Goal: Information Seeking & Learning: Learn about a topic

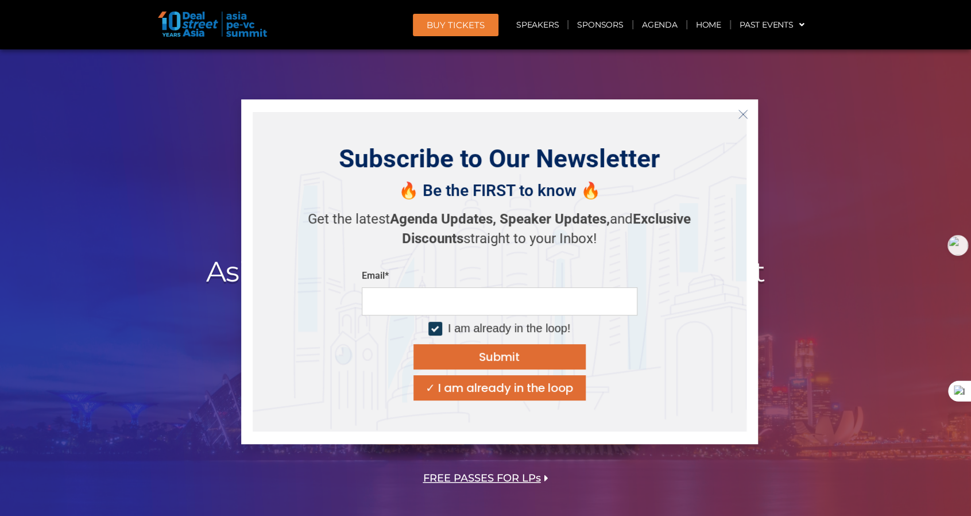
click at [457, 474] on span "FREE PASSES FOR LPs" at bounding box center [482, 478] width 118 height 11
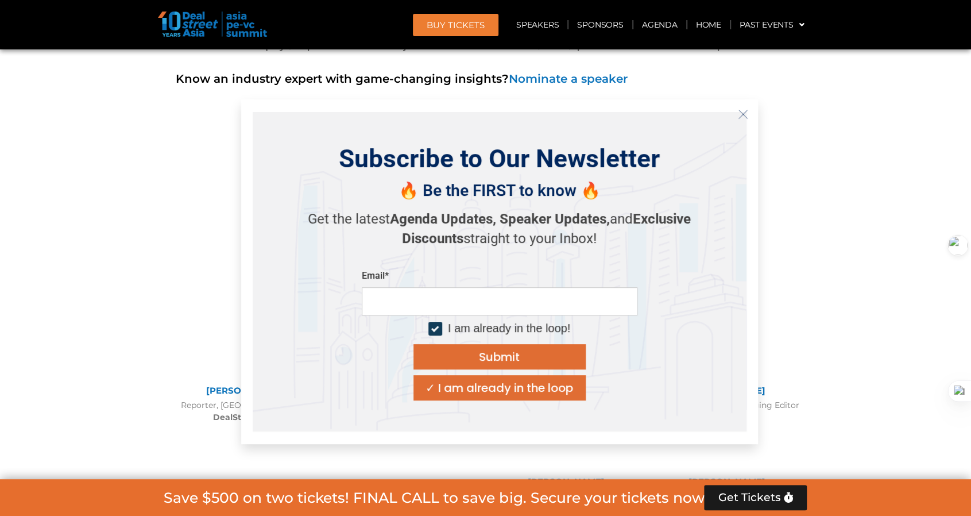
scroll to position [5584, 0]
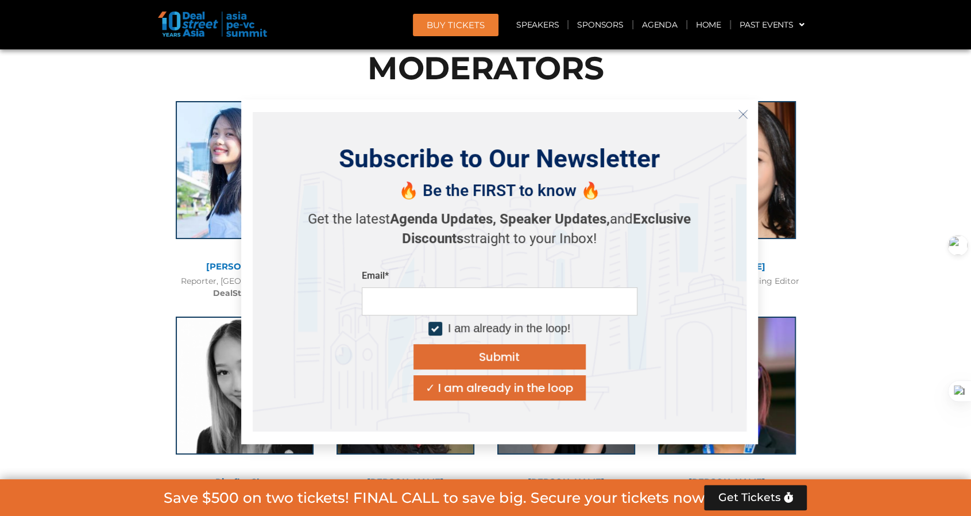
click at [742, 111] on icon "Close" at bounding box center [743, 114] width 10 height 10
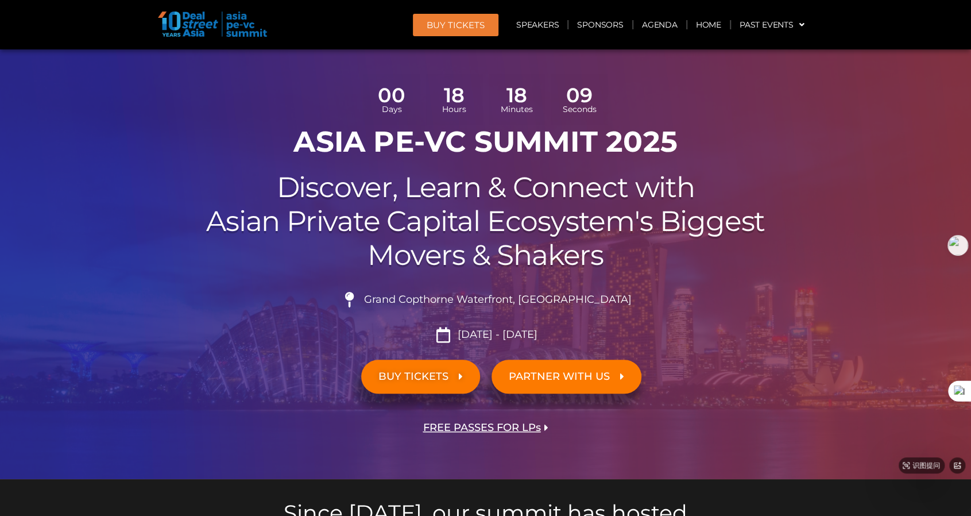
scroll to position [0, 0]
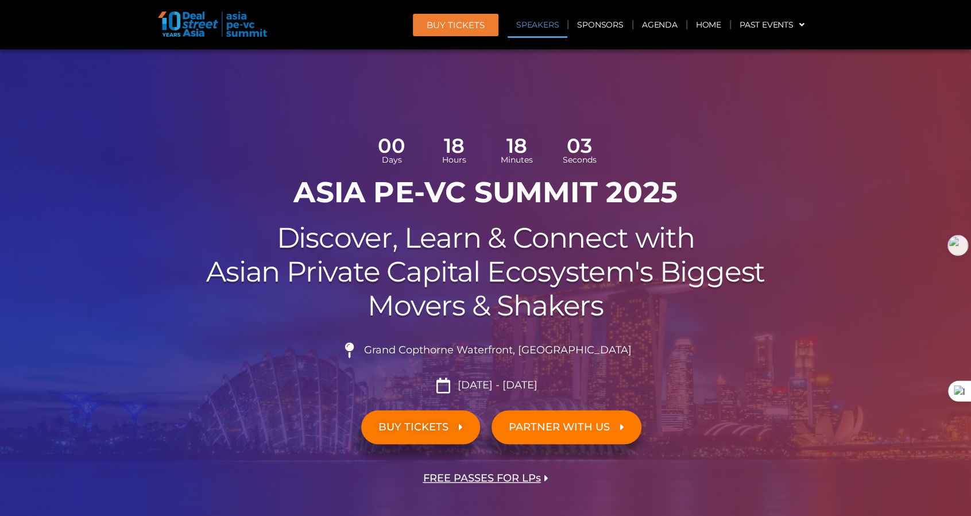
click at [551, 21] on link "Speakers" at bounding box center [538, 24] width 60 height 26
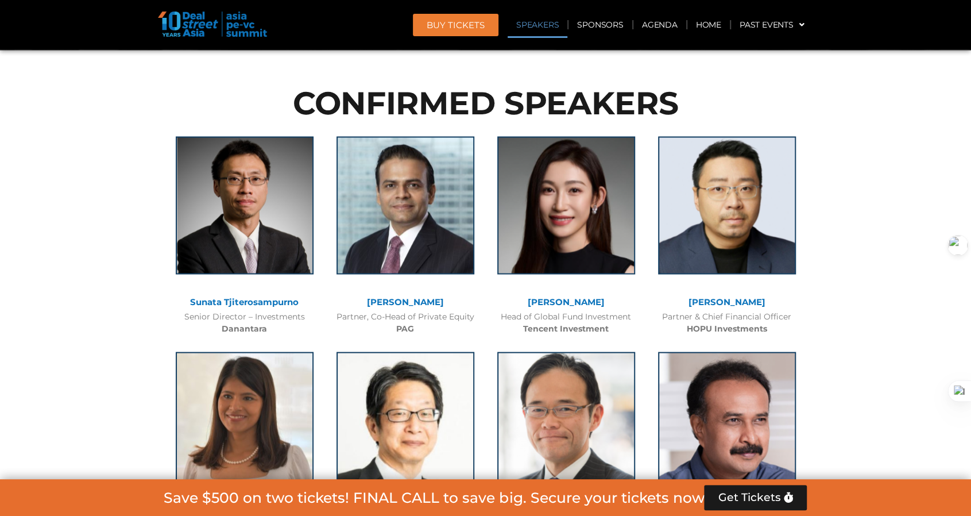
scroll to position [1309, 0]
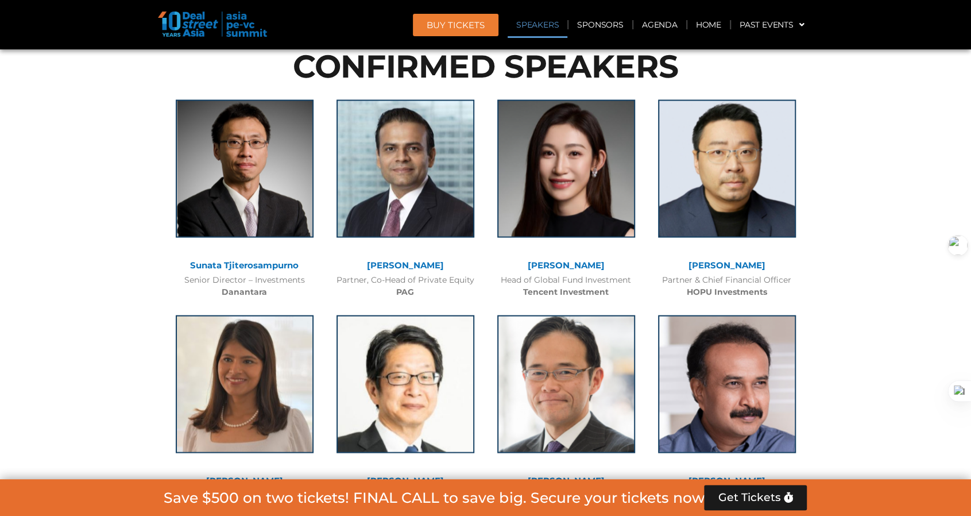
click at [569, 261] on link "[PERSON_NAME]" at bounding box center [566, 264] width 77 height 11
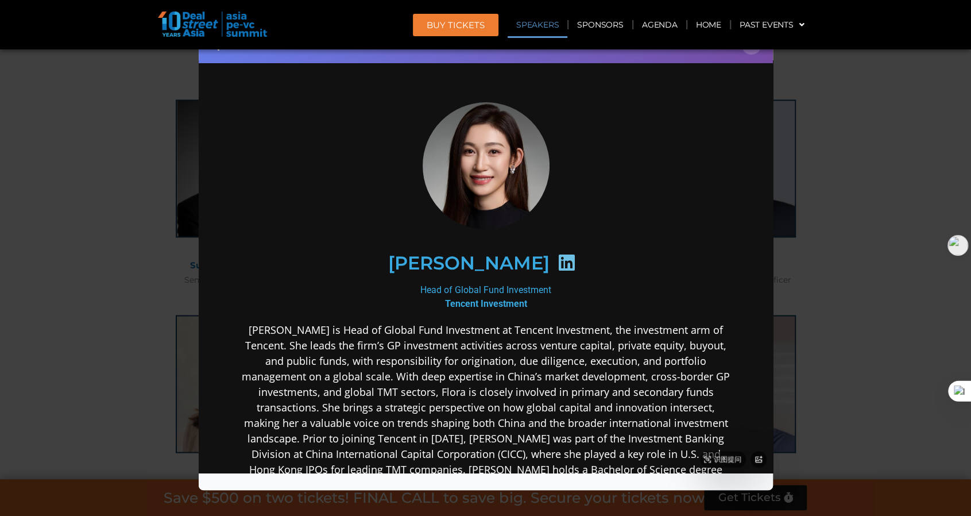
scroll to position [0, 0]
click at [556, 262] on icon at bounding box center [565, 262] width 18 height 18
click at [556, 258] on icon at bounding box center [565, 262] width 18 height 18
click at [556, 261] on icon at bounding box center [565, 262] width 18 height 18
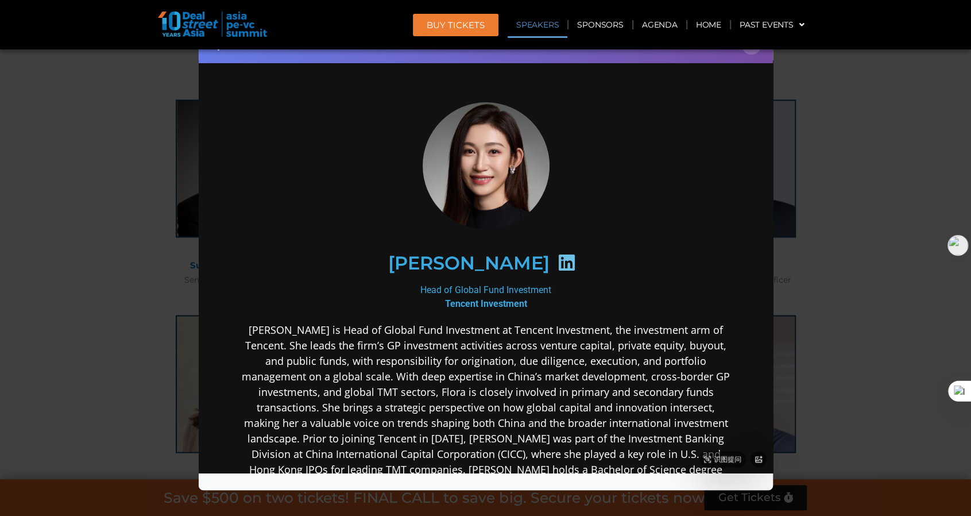
drag, startPoint x: 445, startPoint y: 284, endPoint x: 434, endPoint y: 270, distance: 17.5
click at [444, 284] on div "Head of Global Fund Investment Tencent Investment" at bounding box center [485, 297] width 496 height 28
drag, startPoint x: 420, startPoint y: 261, endPoint x: 518, endPoint y: 259, distance: 97.6
click at [518, 259] on div "[PERSON_NAME]" at bounding box center [485, 262] width 447 height 59
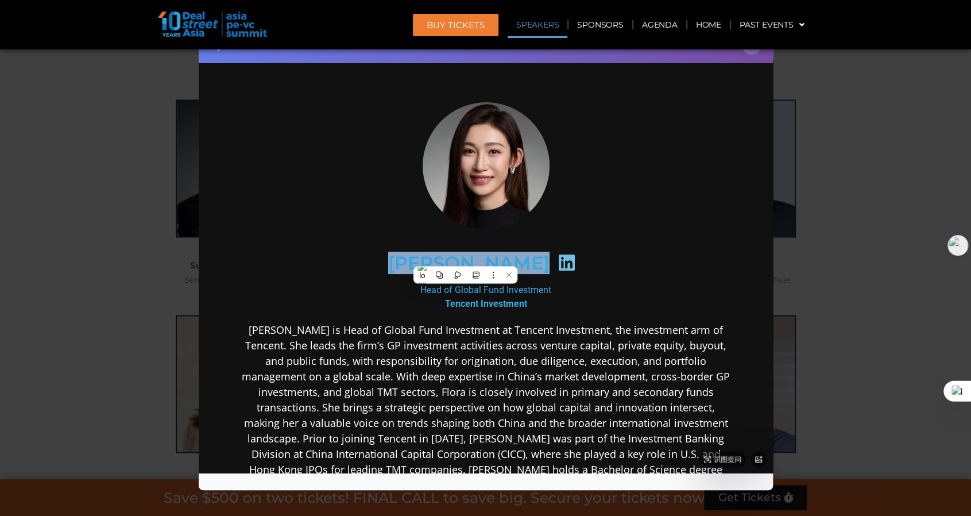
copy div "[PERSON_NAME]"
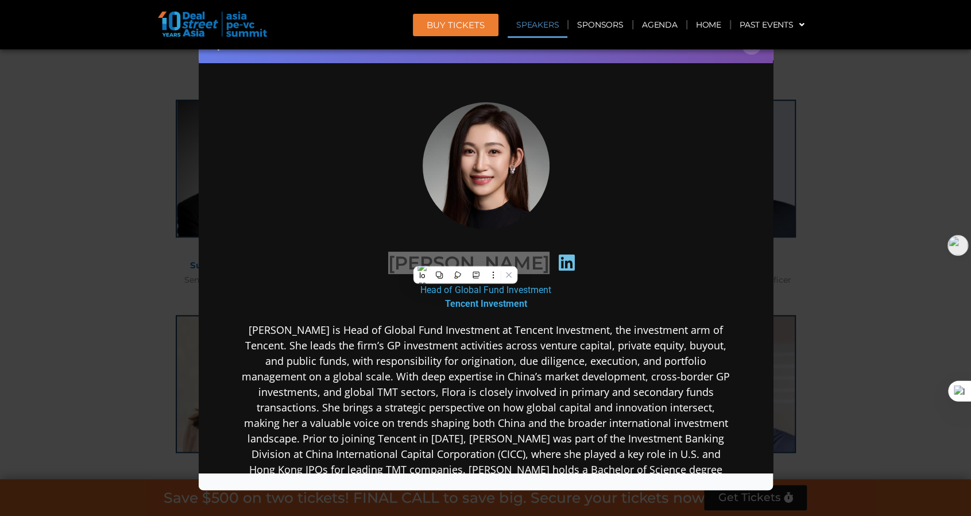
click at [893, 143] on div "Speaker Profile ×" at bounding box center [485, 258] width 971 height 516
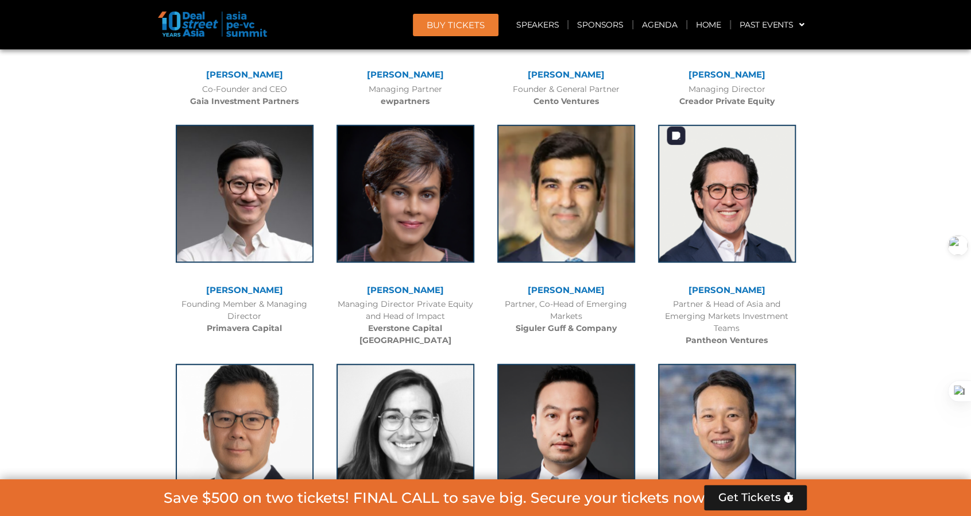
scroll to position [3319, 0]
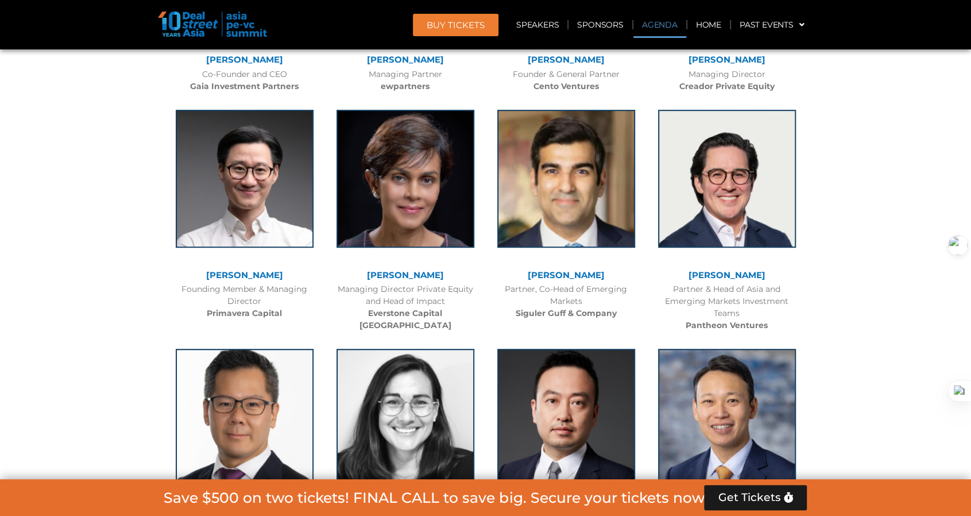
drag, startPoint x: 667, startPoint y: 18, endPoint x: 706, endPoint y: 42, distance: 45.9
click at [667, 18] on link "Agenda" at bounding box center [659, 24] width 53 height 26
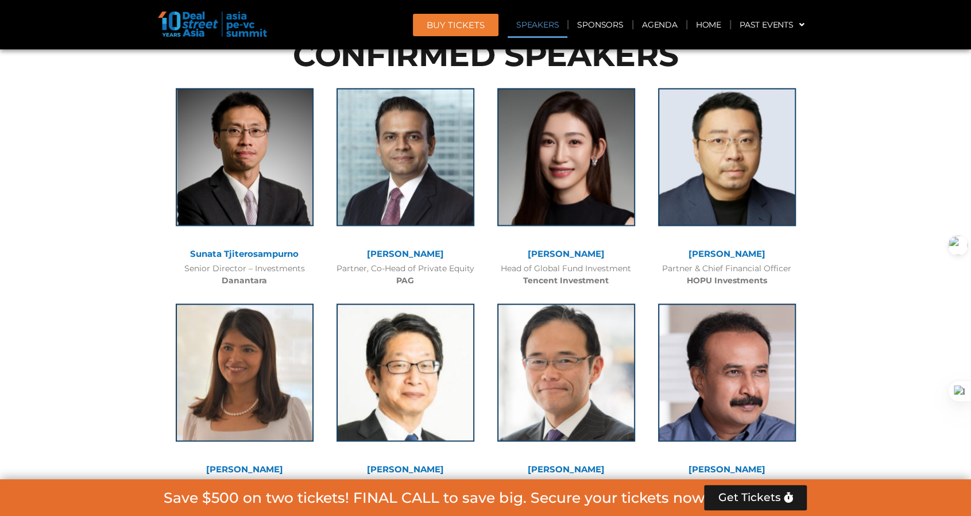
scroll to position [662, 0]
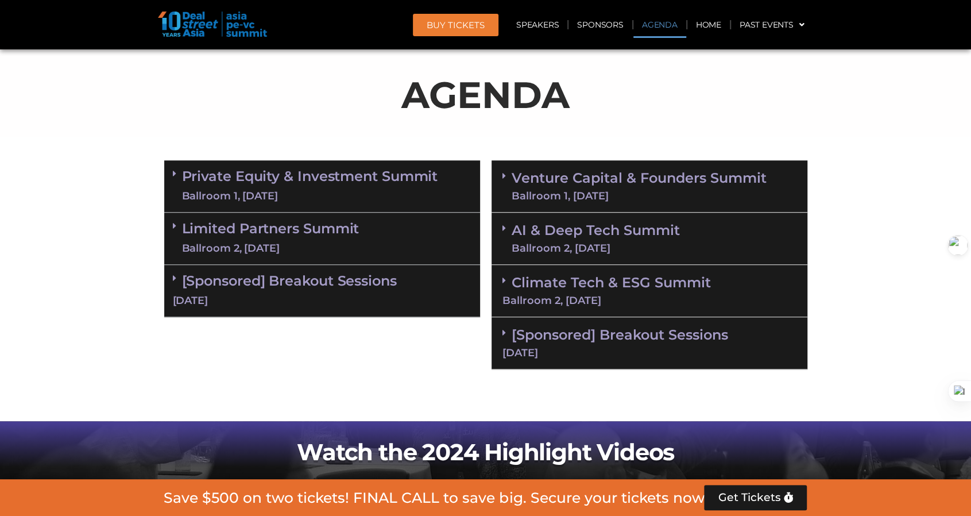
click at [698, 285] on link "Climate Tech & ESG Summit Ballroom 2, [DATE]" at bounding box center [649, 290] width 294 height 32
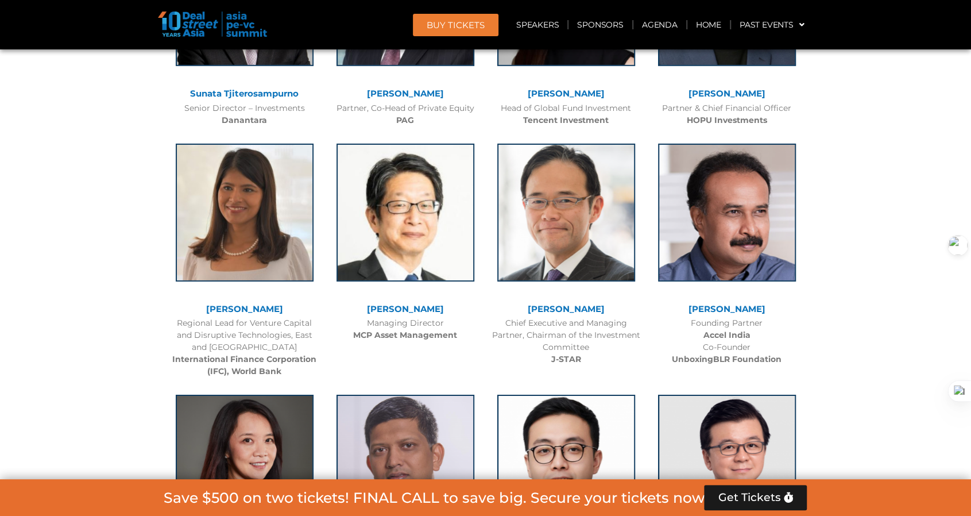
scroll to position [2787, 0]
